Goal: Transaction & Acquisition: Purchase product/service

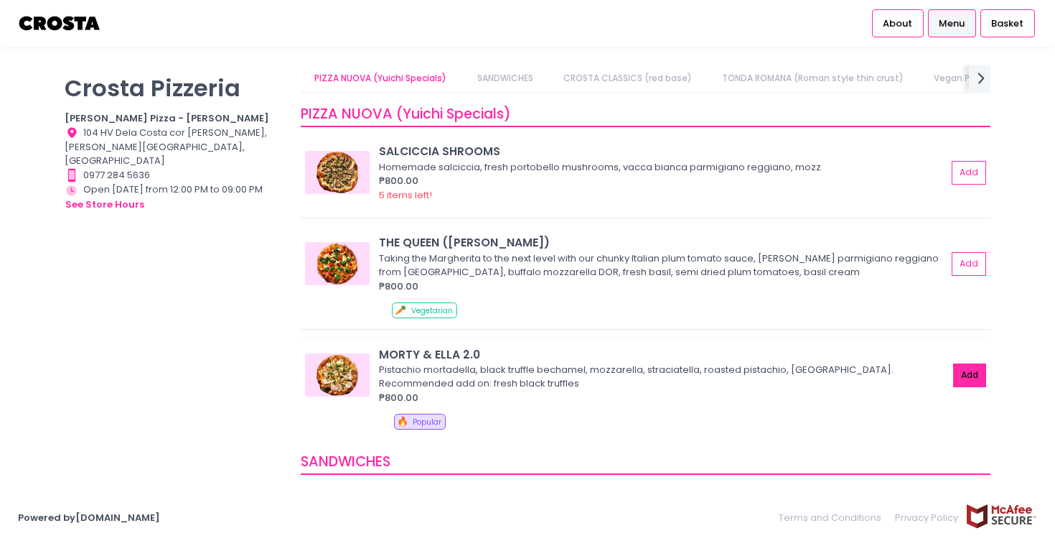
click at [968, 372] on button "Add" at bounding box center [969, 375] width 33 height 24
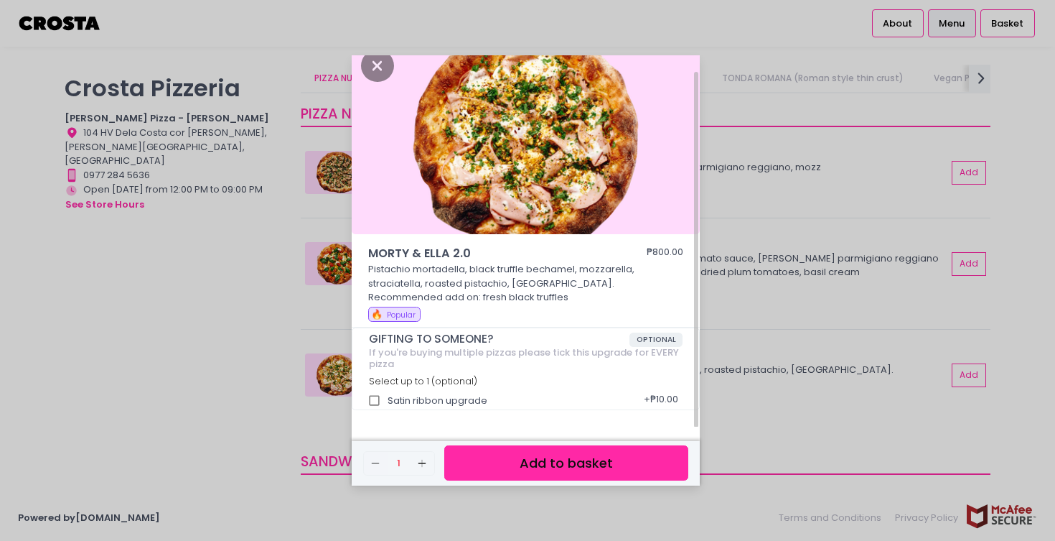
click at [580, 459] on button "Add to basket" at bounding box center [566, 462] width 244 height 35
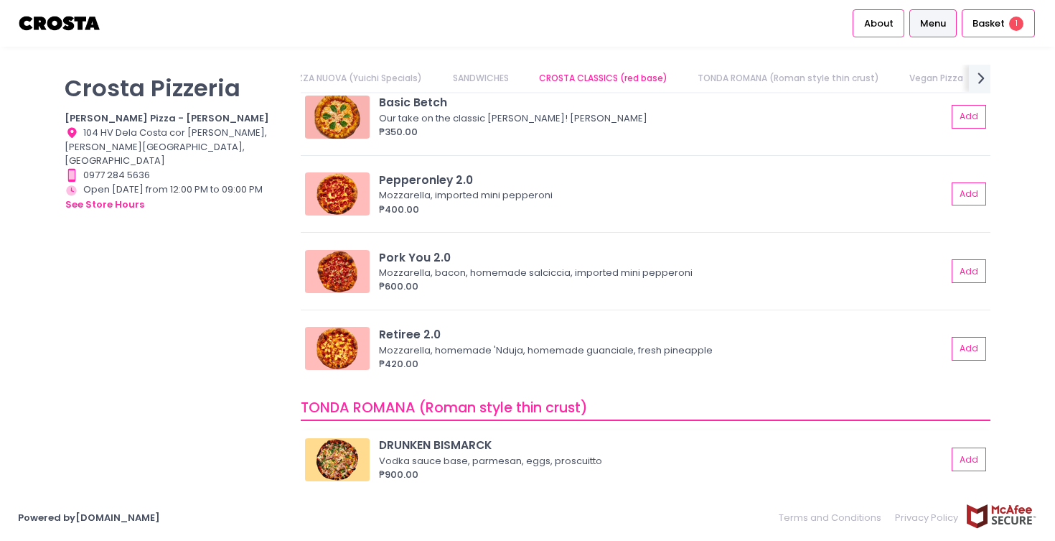
scroll to position [520, 0]
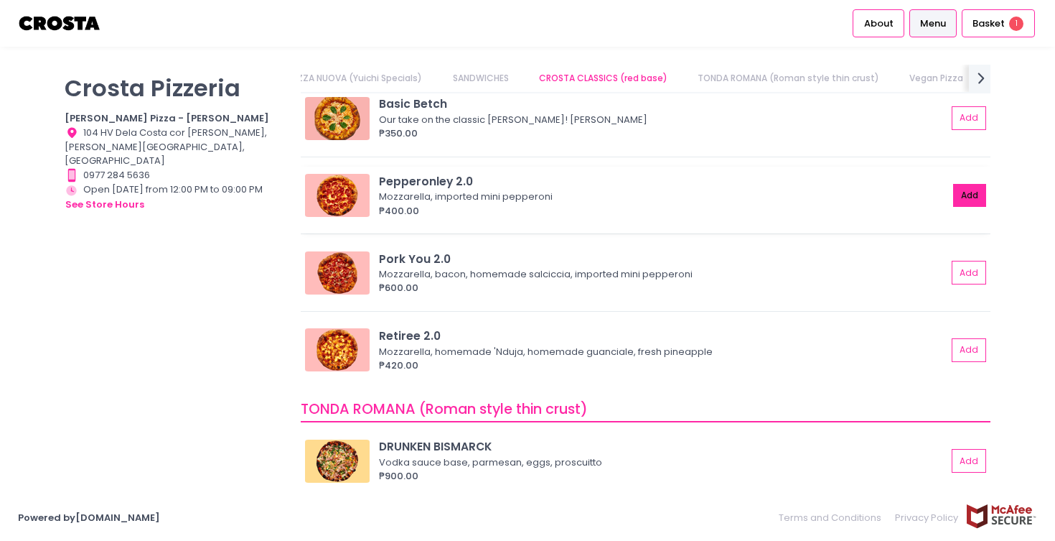
click at [965, 195] on button "Add" at bounding box center [969, 196] width 33 height 24
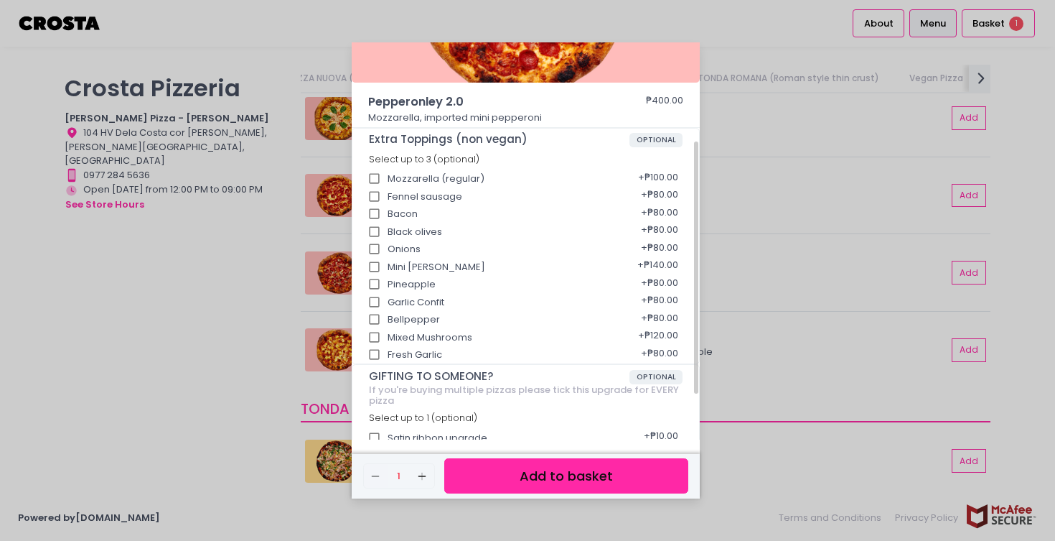
scroll to position [227, 0]
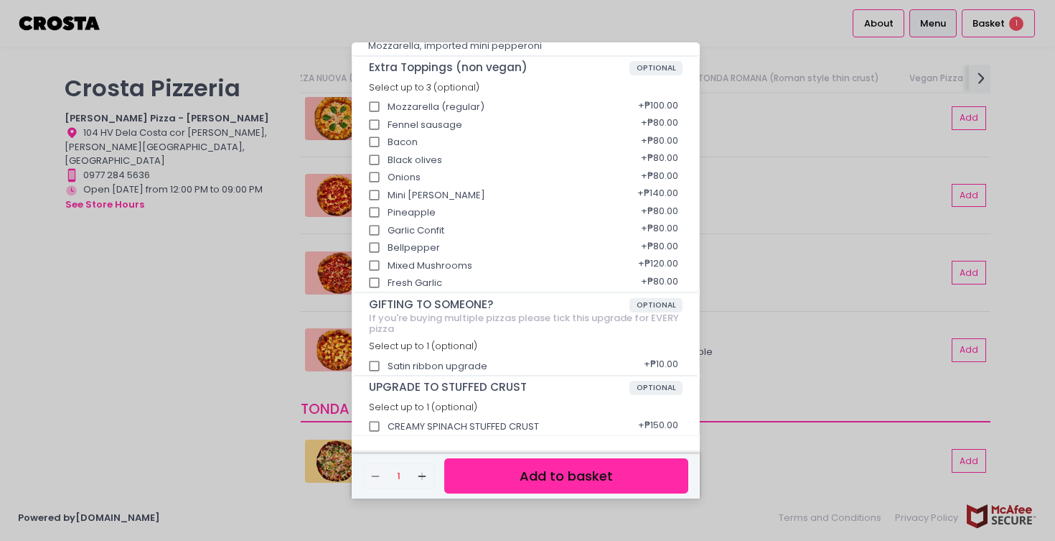
click at [557, 475] on button "Add to basket" at bounding box center [566, 475] width 244 height 35
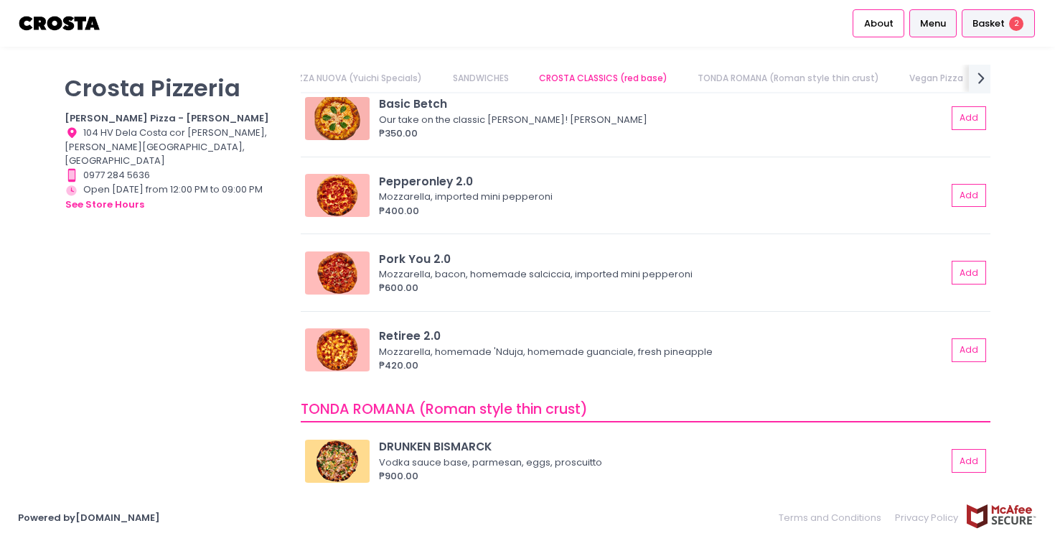
click at [984, 18] on span "Basket" at bounding box center [989, 24] width 32 height 14
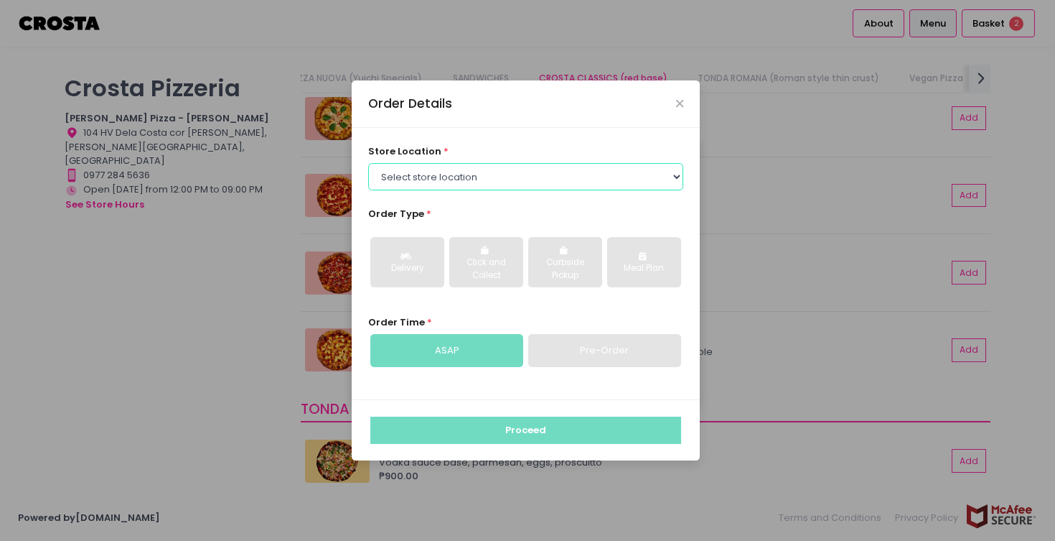
click at [462, 181] on select "Select store location [PERSON_NAME] Pizza - [PERSON_NAME] Pizza - [GEOGRAPHIC_D…" at bounding box center [526, 176] width 316 height 27
select select "65090bae48156caed44a5eb4"
click at [368, 163] on select "Select store location [PERSON_NAME] Pizza - [PERSON_NAME] Pizza - [GEOGRAPHIC_D…" at bounding box center [526, 176] width 316 height 27
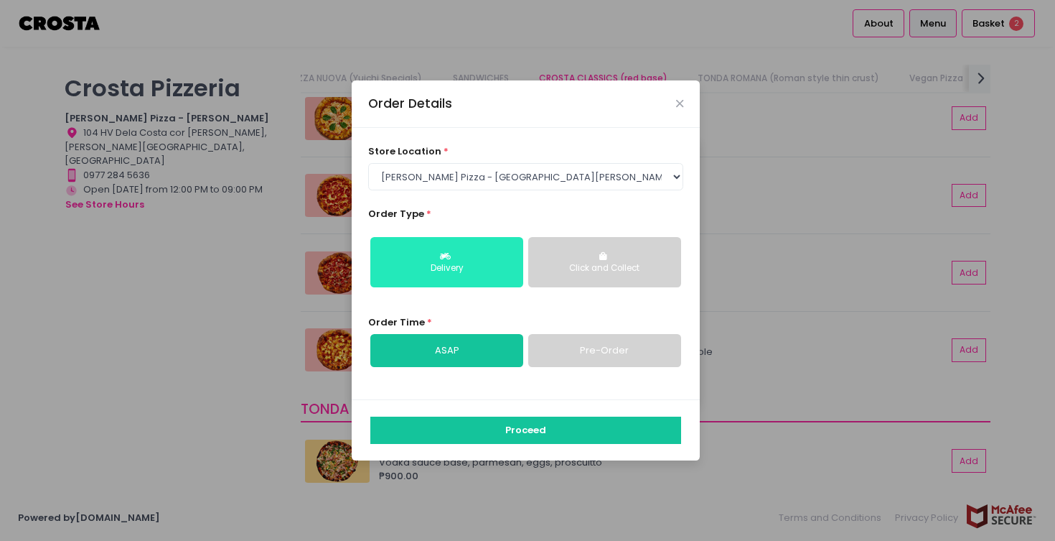
click at [409, 267] on div "Delivery" at bounding box center [446, 268] width 133 height 13
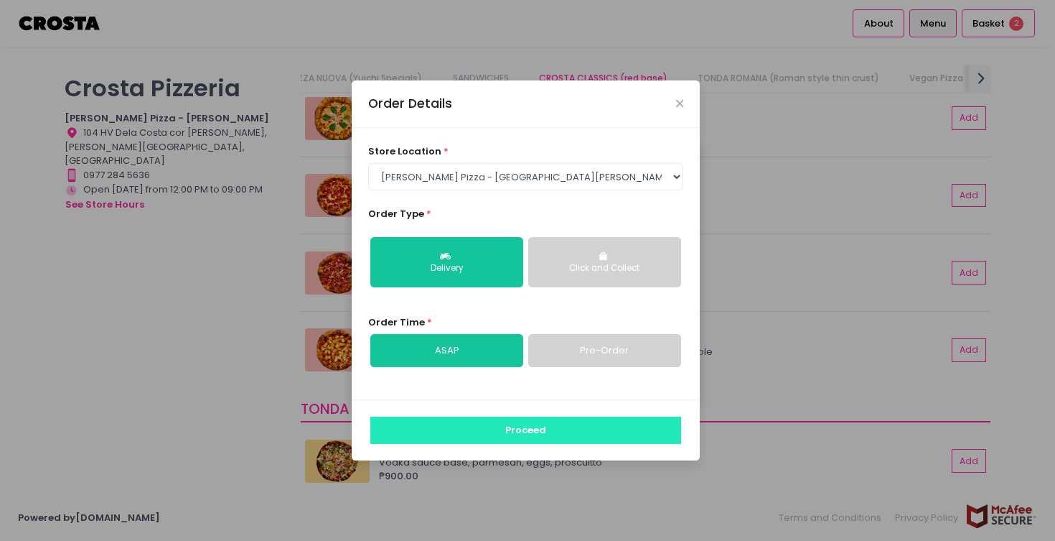
click at [487, 434] on button "Proceed" at bounding box center [525, 429] width 311 height 27
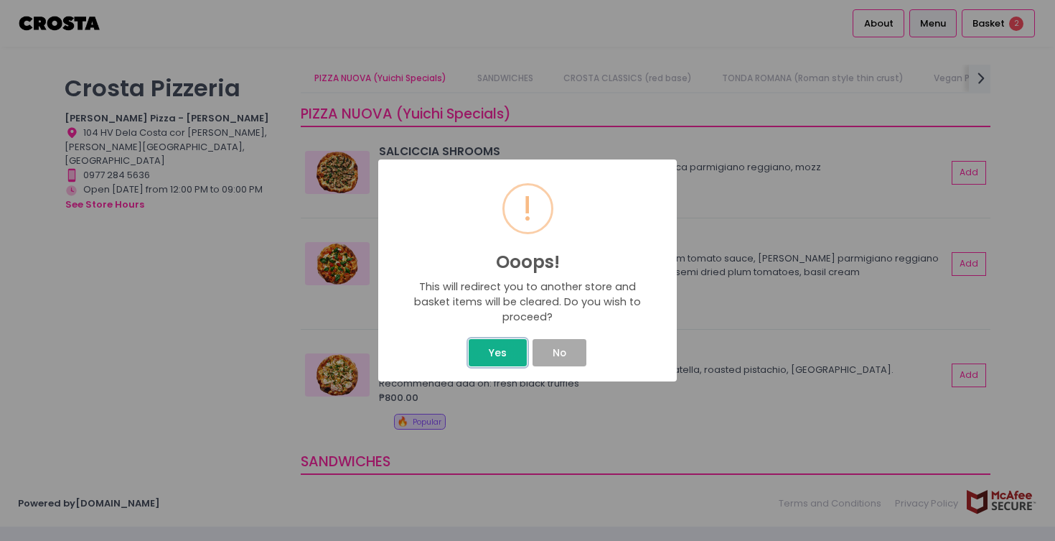
click at [510, 353] on button "Yes" at bounding box center [497, 352] width 57 height 27
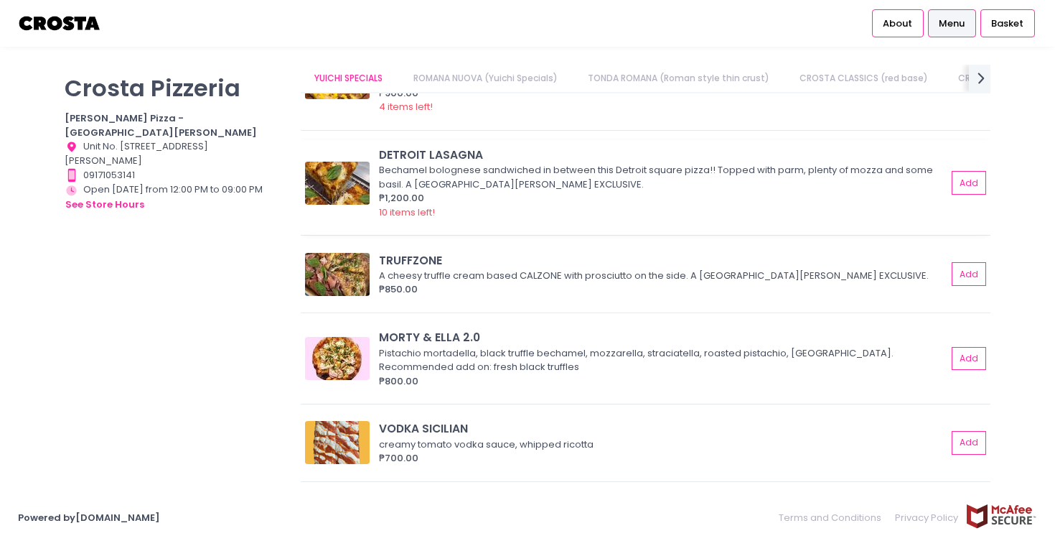
scroll to position [103, 0]
